Goal: Task Accomplishment & Management: Complete application form

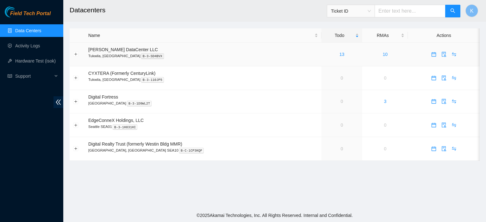
drag, startPoint x: 228, startPoint y: 50, endPoint x: 185, endPoint y: 47, distance: 43.1
click at [185, 47] on td "Sabey DataCenter LLC Tukwila, WA B-3-SD4BVX" at bounding box center [203, 55] width 237 height 24
click at [29, 48] on link "Activity Logs" at bounding box center [27, 45] width 25 height 5
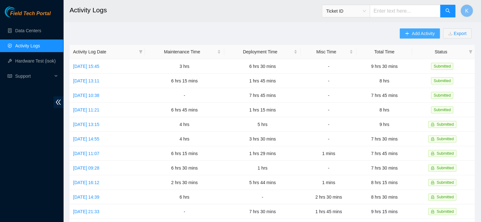
click at [419, 34] on span "Add Activity" at bounding box center [423, 33] width 23 height 7
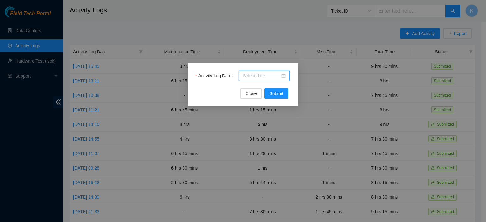
click at [261, 77] on input "Activity Log Date" at bounding box center [261, 75] width 37 height 7
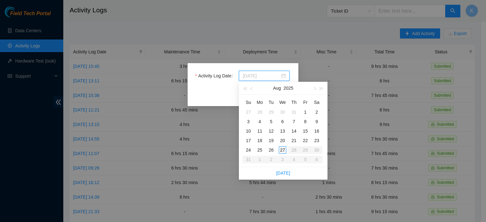
type input "2025-08-27"
click at [283, 150] on div "27" at bounding box center [283, 150] width 8 height 8
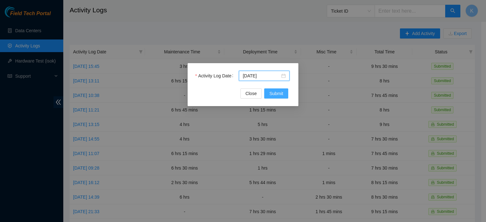
click at [282, 92] on span "Submit" at bounding box center [276, 93] width 14 height 7
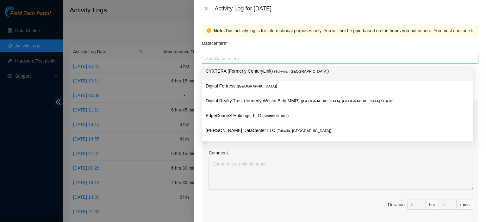
click at [286, 60] on div at bounding box center [339, 59] width 273 height 8
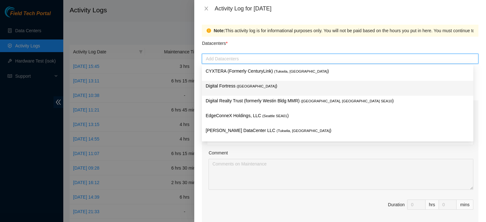
click at [253, 86] on p "Digital Fortress ( Seattle )" at bounding box center [338, 86] width 264 height 7
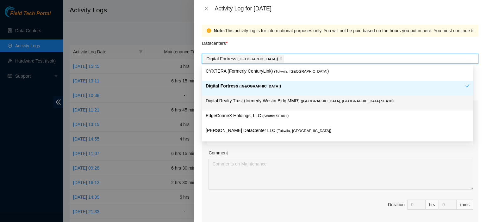
click at [313, 100] on span "( Seattle, WA SEA10" at bounding box center [346, 101] width 91 height 4
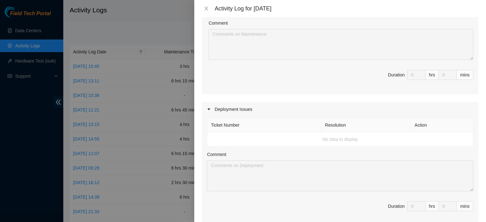
scroll to position [136, 0]
